Goal: Find contact information: Find contact information

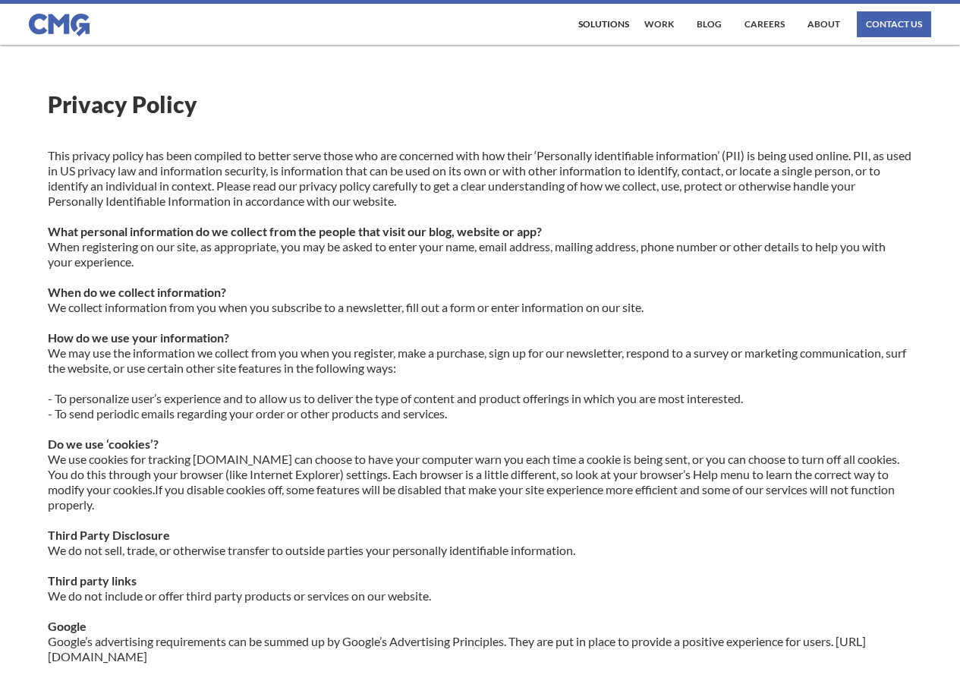
scroll to position [424, 0]
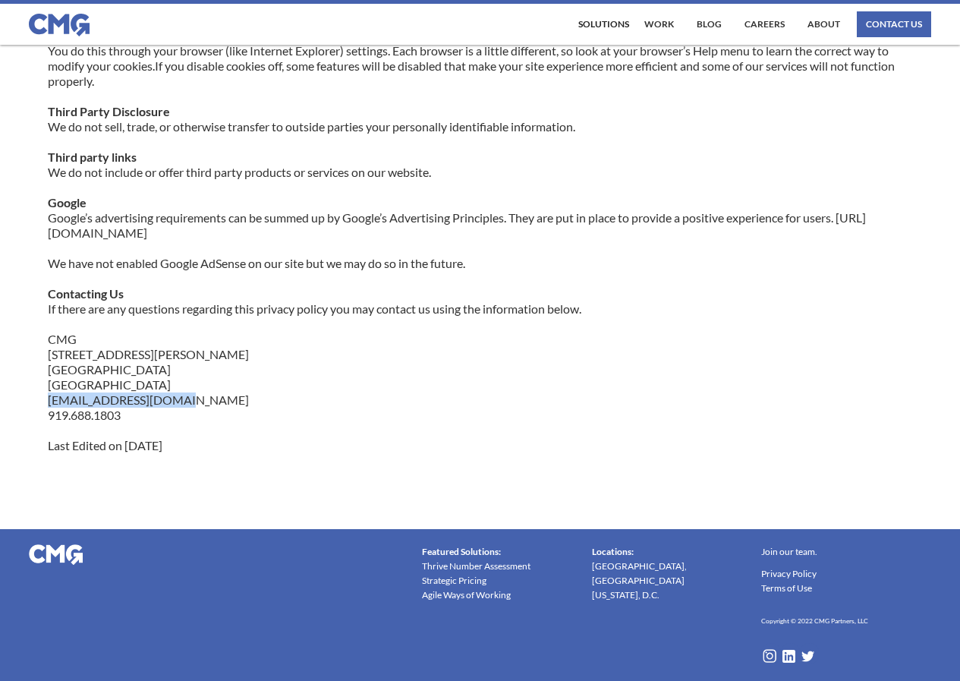
drag, startPoint x: 50, startPoint y: 405, endPoint x: 184, endPoint y: 399, distance: 134.5
click at [184, 399] on p "This privacy policy has been compiled to better serve those who are concerned w…" at bounding box center [480, 88] width 864 height 729
copy p "[EMAIL_ADDRESS][DOMAIN_NAME]"
